Goal: Information Seeking & Learning: Learn about a topic

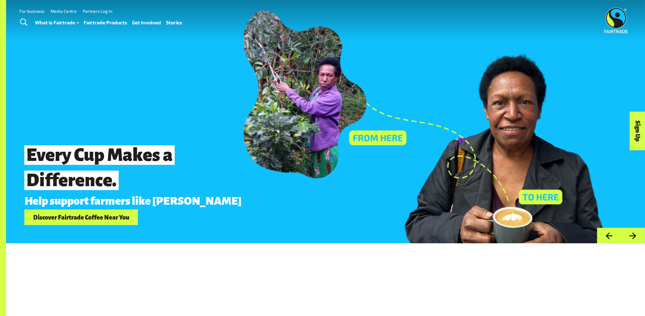
click at [393, 138] on div "Every Cup Makes a Difference. Help support farmers like [PERSON_NAME] Discover …" at bounding box center [325, 121] width 639 height 243
click at [543, 193] on div "Every Cup Makes a Difference. Help support farmers like [PERSON_NAME] Discover …" at bounding box center [326, 183] width 610 height 85
click at [542, 196] on div "Every Cup Makes a Difference. Help support farmers like [PERSON_NAME] Discover …" at bounding box center [326, 183] width 610 height 85
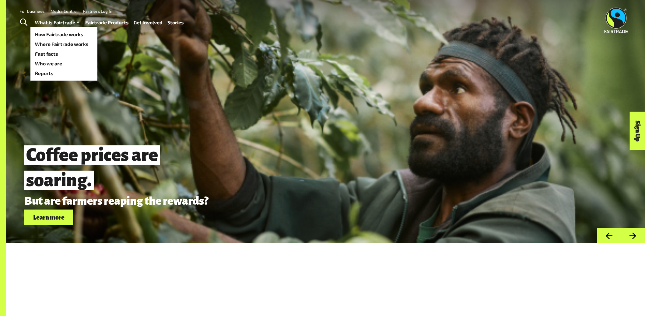
click at [60, 22] on link "What is Fairtrade" at bounding box center [57, 22] width 45 height 9
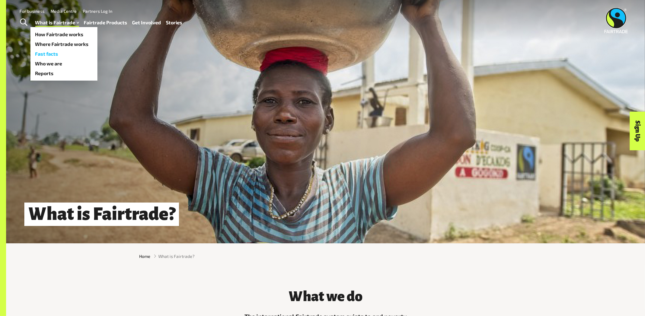
click at [50, 52] on link "Fast facts" at bounding box center [63, 54] width 67 height 10
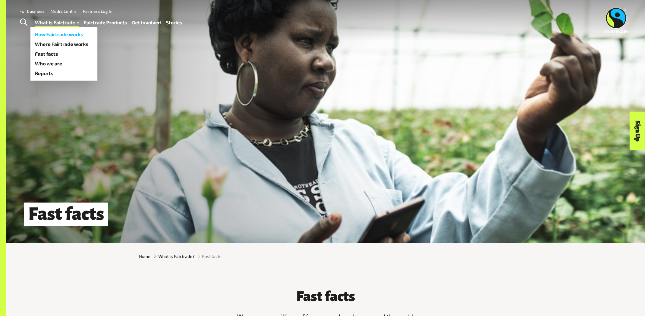
click at [61, 32] on link "How Fairtrade works" at bounding box center [63, 35] width 67 height 10
